Goal: Task Accomplishment & Management: Manage account settings

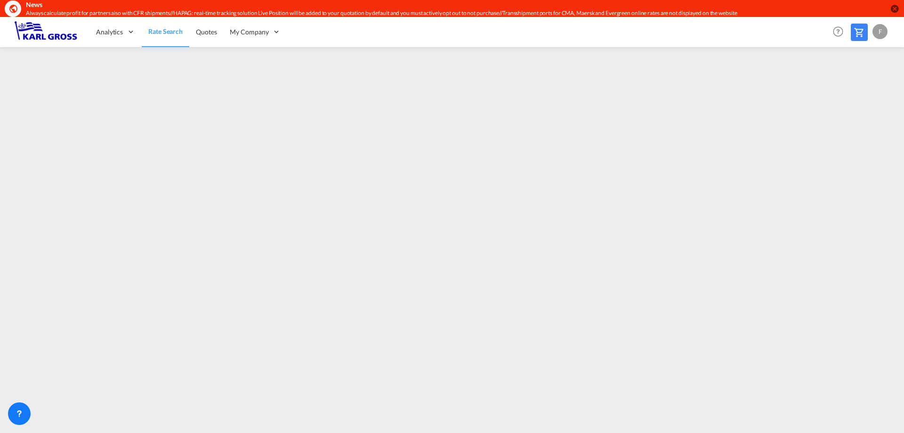
click at [882, 29] on div "F" at bounding box center [880, 31] width 15 height 15
click at [863, 87] on button "Logout" at bounding box center [869, 89] width 61 height 19
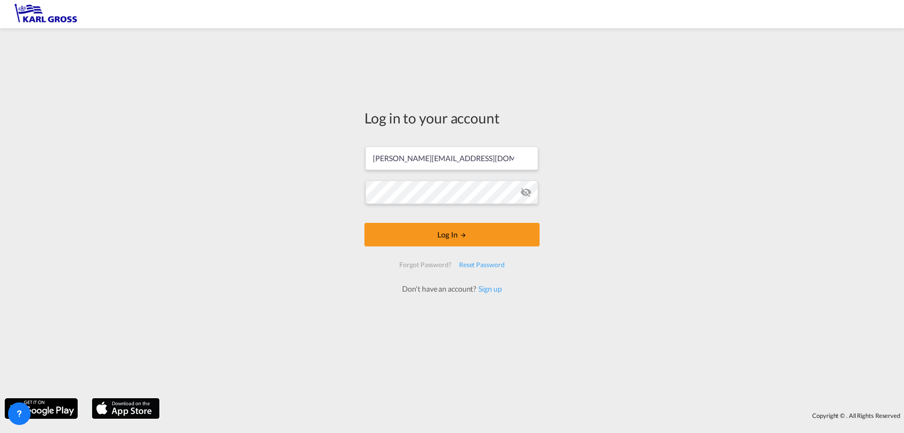
drag, startPoint x: 469, startPoint y: 151, endPoint x: 313, endPoint y: 142, distance: 156.1
click at [313, 142] on div "Log in to your account [PERSON_NAME][EMAIL_ADDRESS][DOMAIN_NAME] Log In Forgot …" at bounding box center [452, 213] width 904 height 360
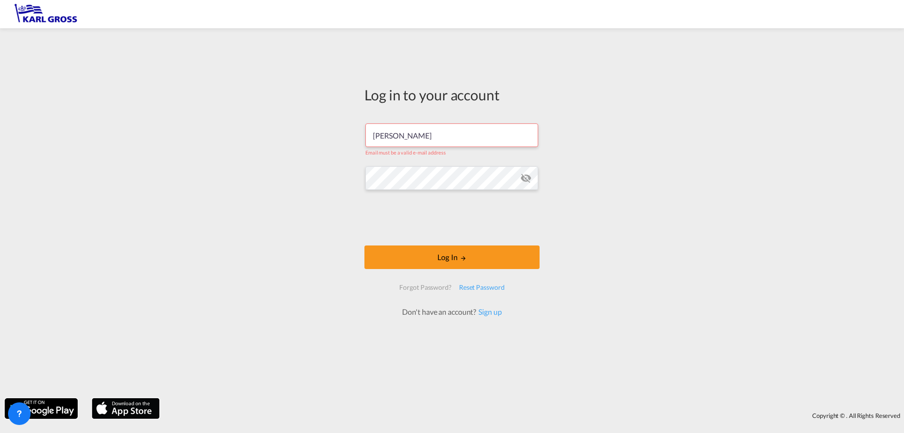
type input "[PERSON_NAME][EMAIL_ADDRESS][DOMAIN_NAME]"
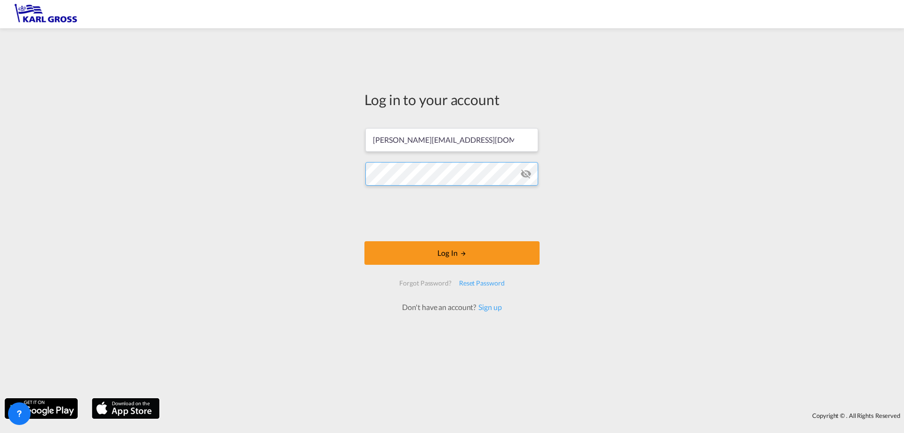
click at [295, 162] on div "Log in to your account [PERSON_NAME][EMAIL_ADDRESS][DOMAIN_NAME] Log In Forgot …" at bounding box center [452, 213] width 904 height 360
click at [528, 171] on md-icon "icon-eye-off" at bounding box center [525, 173] width 11 height 11
click at [435, 248] on button "Log In" at bounding box center [452, 253] width 175 height 24
